Goal: Task Accomplishment & Management: Use online tool/utility

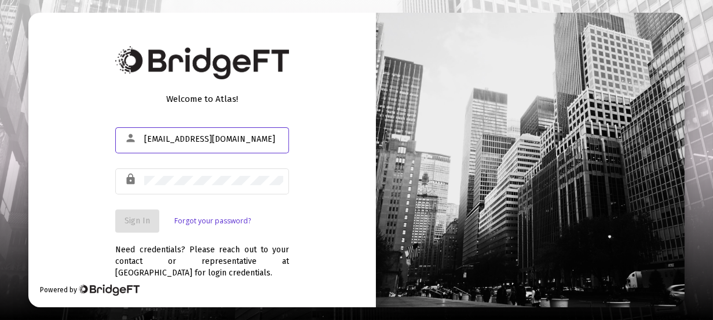
type input "[EMAIL_ADDRESS][DOMAIN_NAME]"
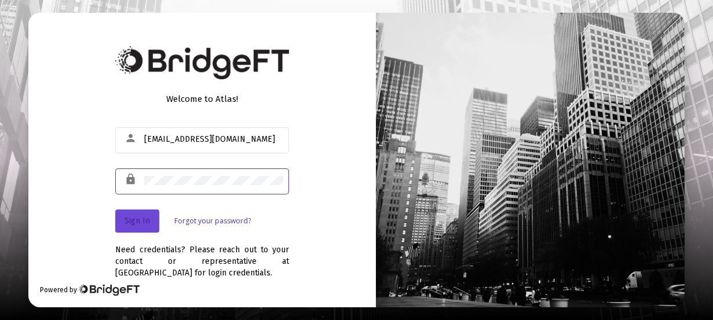
click at [145, 218] on span "Sign In" at bounding box center [136, 221] width 25 height 10
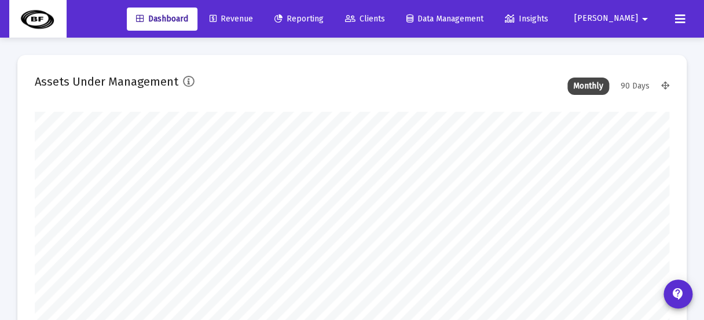
type input "[DATE]"
click at [250, 16] on span "Revenue" at bounding box center [231, 19] width 43 height 10
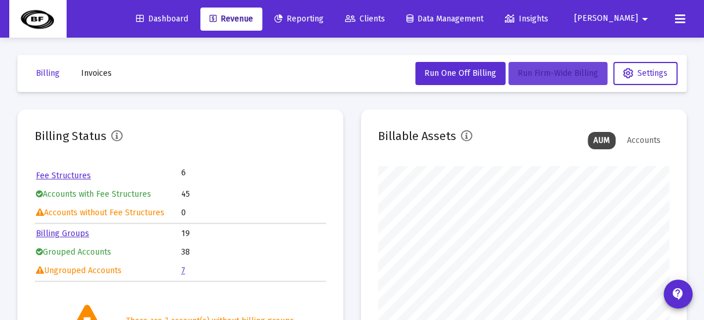
click at [532, 72] on span "Run Firm-Wide Billing" at bounding box center [558, 73] width 80 height 10
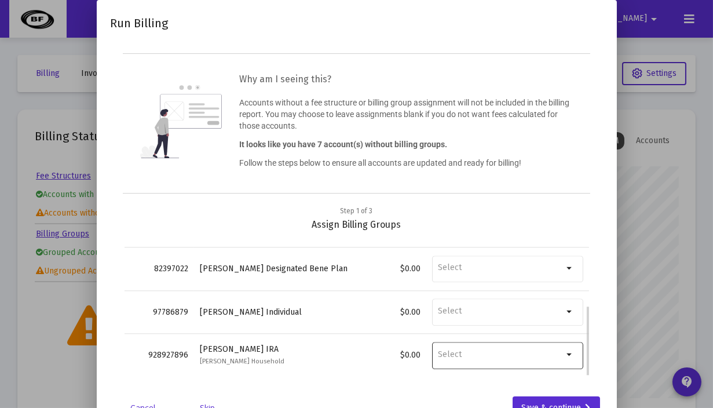
scroll to position [155, 0]
drag, startPoint x: 336, startPoint y: 379, endPoint x: 327, endPoint y: 339, distance: 41.1
click at [327, 320] on div "Step 1 of 3 Assign Billing Groups Account No. Account Name Balance Billing Grou…" at bounding box center [357, 297] width 492 height 184
click at [690, 239] on div at bounding box center [356, 204] width 713 height 408
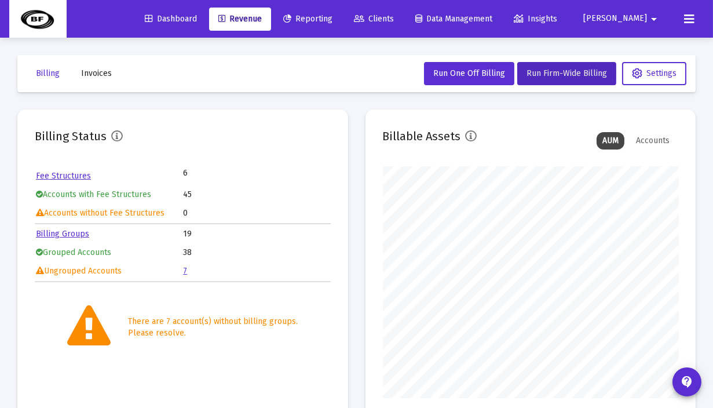
scroll to position [232, 295]
click at [544, 68] on button "Run Firm-Wide Billing" at bounding box center [566, 73] width 99 height 23
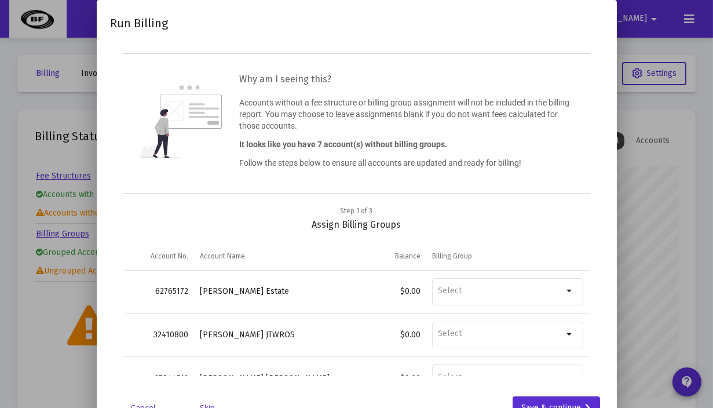
drag, startPoint x: 444, startPoint y: 23, endPoint x: 547, endPoint y: 86, distance: 121.3
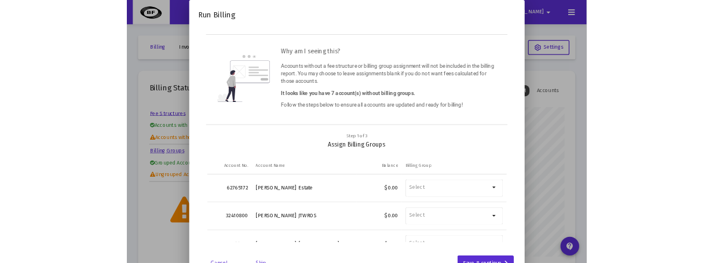
scroll to position [40, 0]
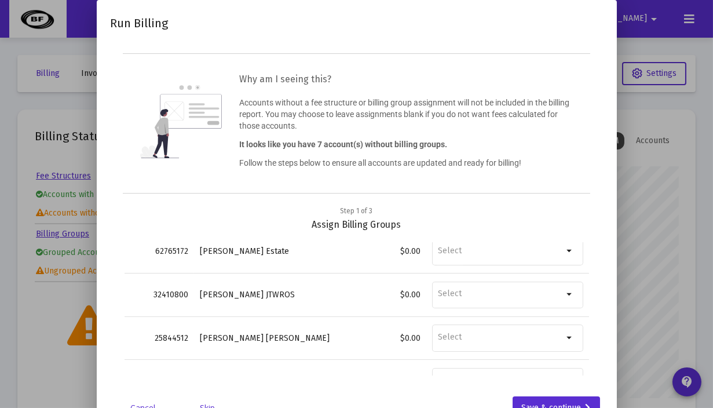
click at [595, 320] on div "Step 1 of 3 Assign Billing Groups Account No. Account Name Balance Billing Grou…" at bounding box center [357, 297] width 492 height 184
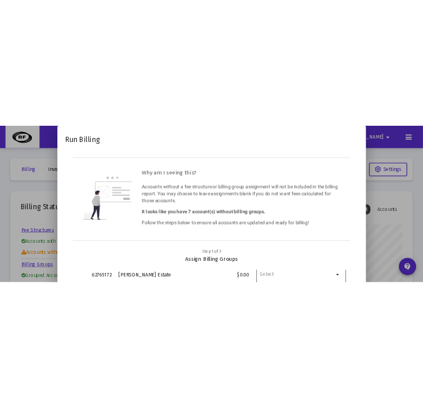
scroll to position [232, 295]
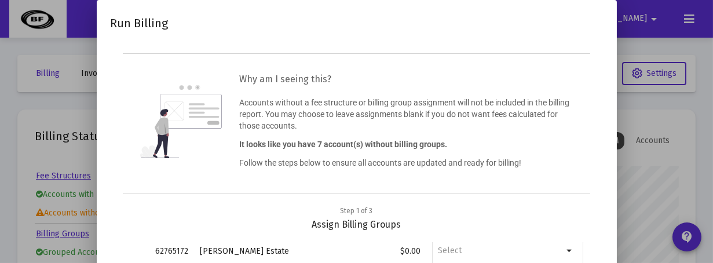
drag, startPoint x: 409, startPoint y: 8, endPoint x: 647, endPoint y: 82, distance: 249.4
click at [617, 82] on mat-dialog-container "Run Billing Why am I seeing this? Accounts without a fee structure or billing g…" at bounding box center [357, 216] width 520 height 433
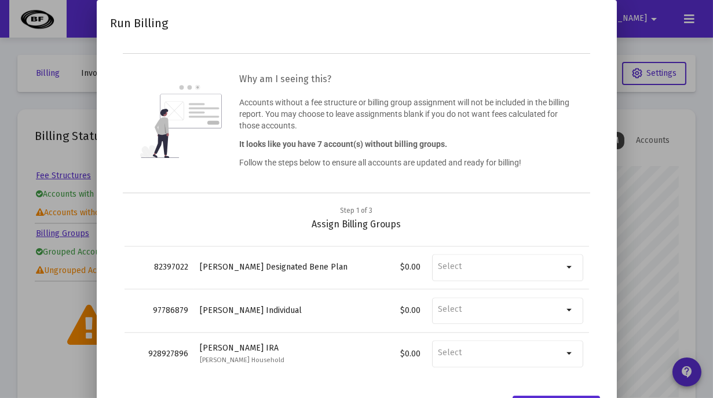
scroll to position [155, 0]
drag, startPoint x: 625, startPoint y: 112, endPoint x: 565, endPoint y: 109, distance: 60.3
click at [564, 109] on p "Accounts without a fee structure or billing group assignment will not be includ…" at bounding box center [406, 114] width 334 height 35
click at [662, 225] on div at bounding box center [356, 199] width 713 height 398
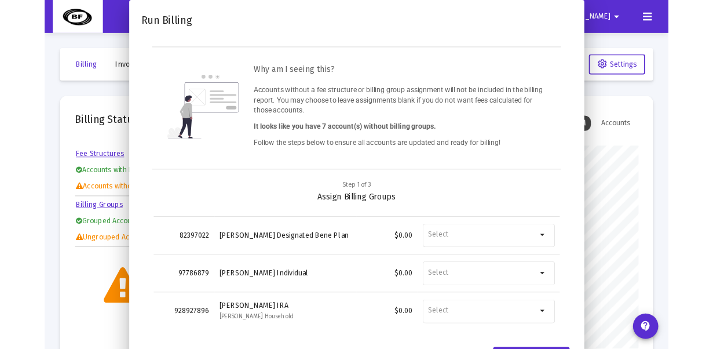
scroll to position [232, 295]
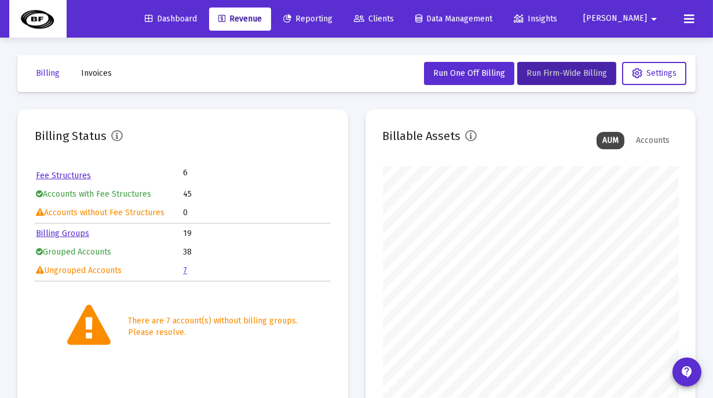
click at [689, 16] on icon at bounding box center [689, 19] width 10 height 14
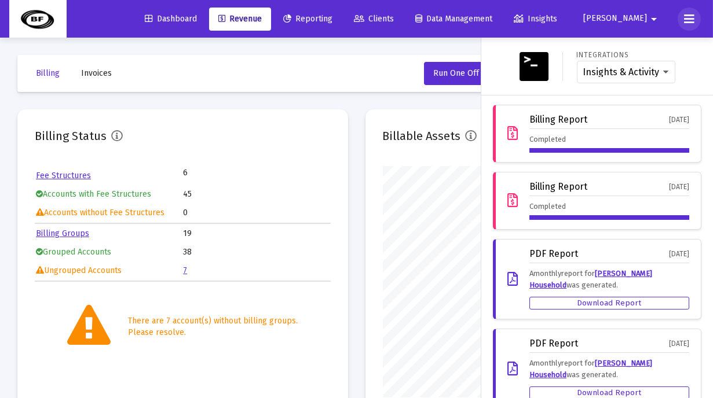
click at [690, 16] on icon at bounding box center [689, 19] width 10 height 14
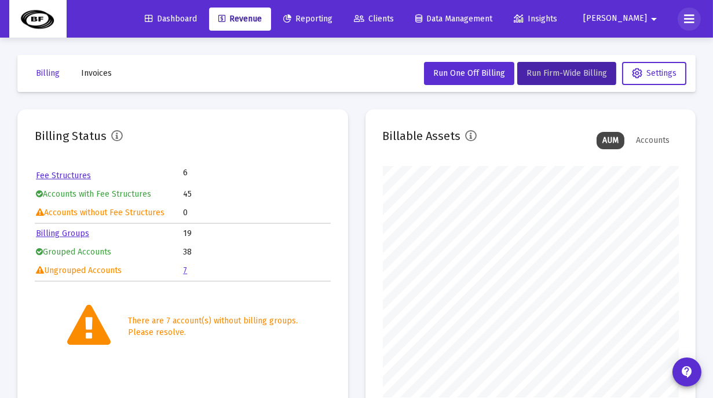
click at [688, 19] on icon at bounding box center [689, 19] width 10 height 14
click at [687, 20] on icon at bounding box center [689, 19] width 10 height 14
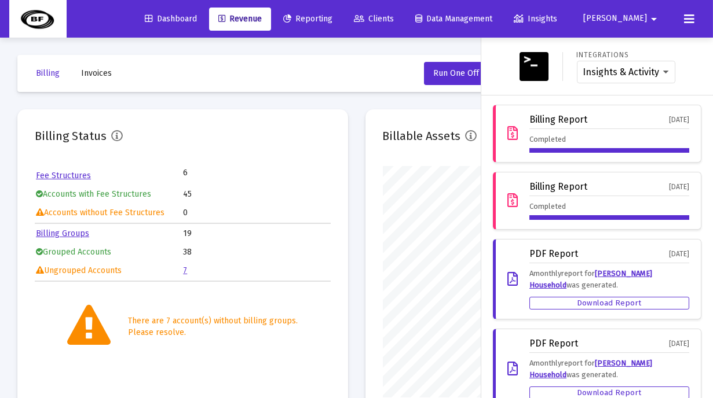
click at [692, 20] on icon at bounding box center [689, 19] width 10 height 14
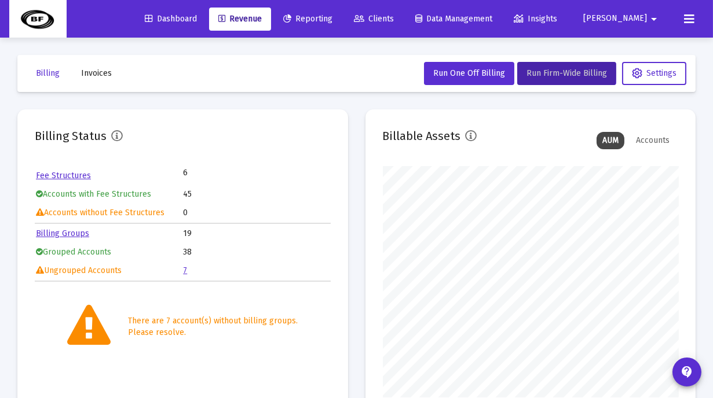
click at [229, 113] on mat-card "Billing Status Fee Structures 6 Accounts with Fee Structures 45 Accounts withou…" at bounding box center [182, 262] width 331 height 306
click at [243, 82] on mat-toolbar-row "Billing Invoices Run One Off Billing Run Firm-Wide Billing Settings" at bounding box center [356, 73] width 678 height 37
click at [644, 71] on span "Settings" at bounding box center [654, 73] width 45 height 10
